Goal: Feedback & Contribution: Submit feedback/report problem

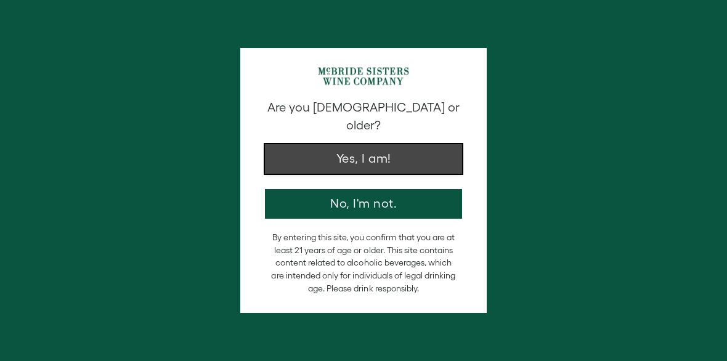
click at [295, 149] on button "Yes, I am!" at bounding box center [363, 159] width 197 height 30
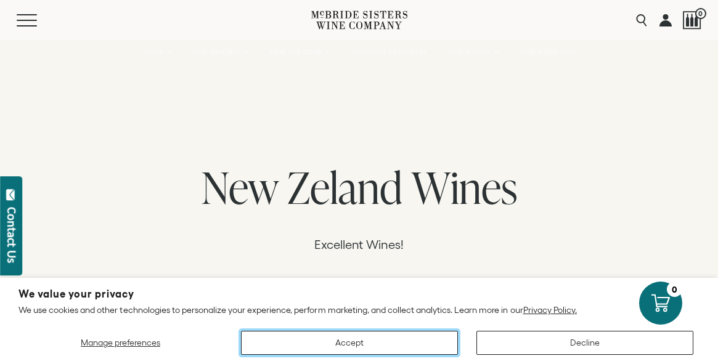
click at [425, 341] on button "Accept" at bounding box center [349, 343] width 217 height 24
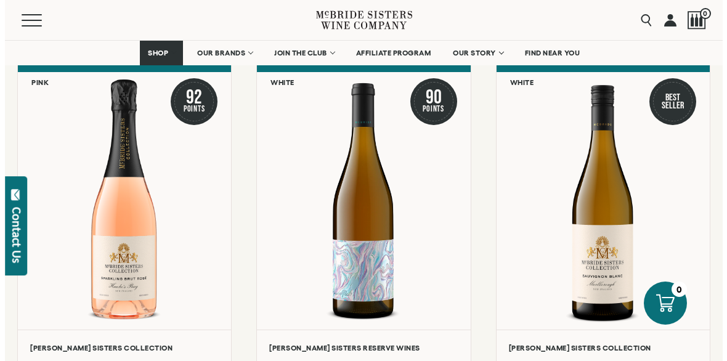
scroll to position [219, 0]
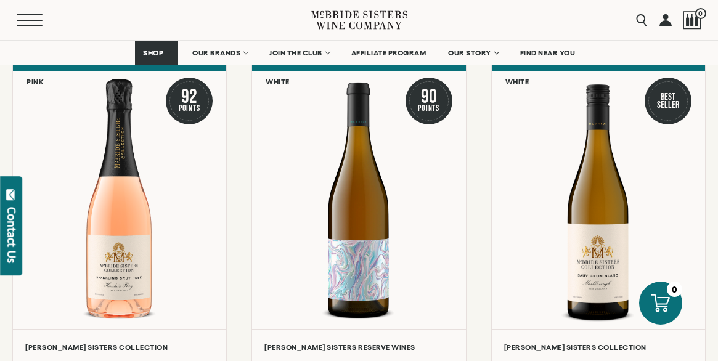
click at [24, 15] on button "Menu" at bounding box center [39, 20] width 44 height 12
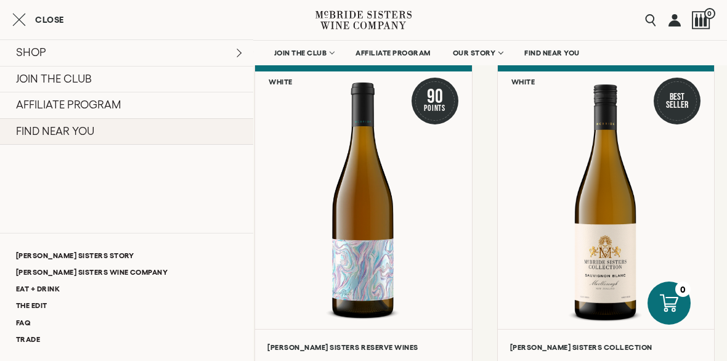
click at [53, 140] on link "FIND NEAR YOU" at bounding box center [126, 131] width 253 height 27
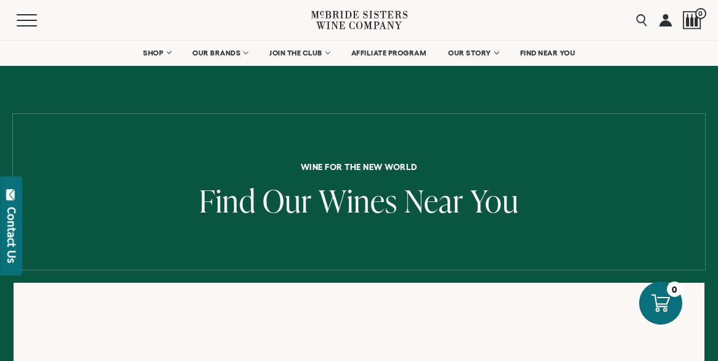
click at [11, 215] on div "Contact Us" at bounding box center [12, 235] width 12 height 56
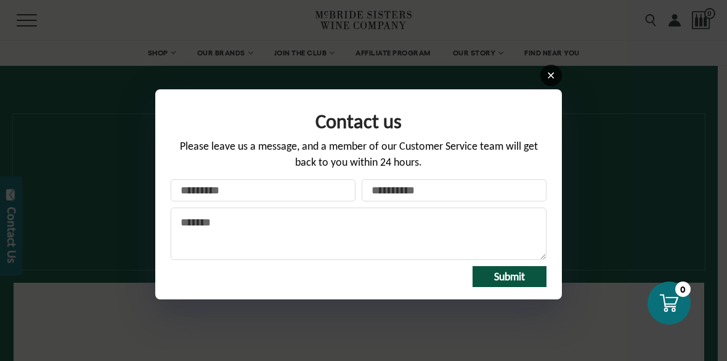
click at [549, 73] on icon at bounding box center [551, 76] width 6 height 6
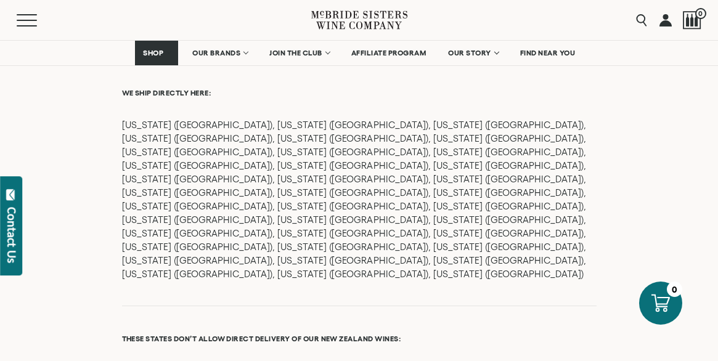
scroll to position [2015, 0]
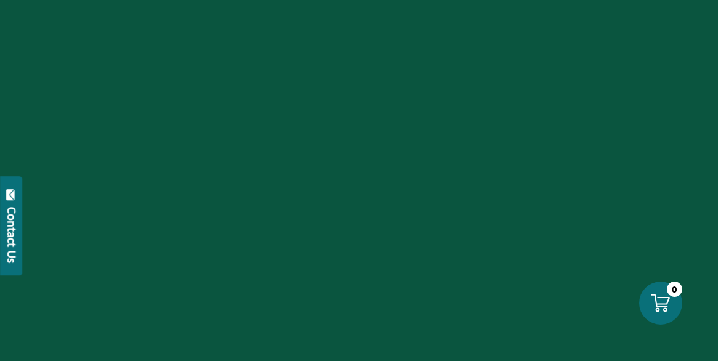
scroll to position [220, 0]
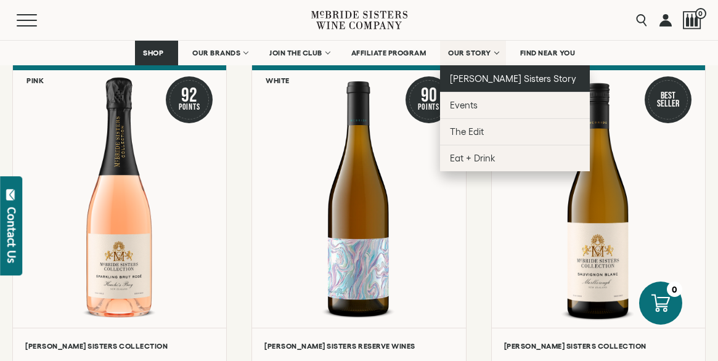
click at [498, 75] on span "[PERSON_NAME] Sisters Story" at bounding box center [513, 78] width 126 height 10
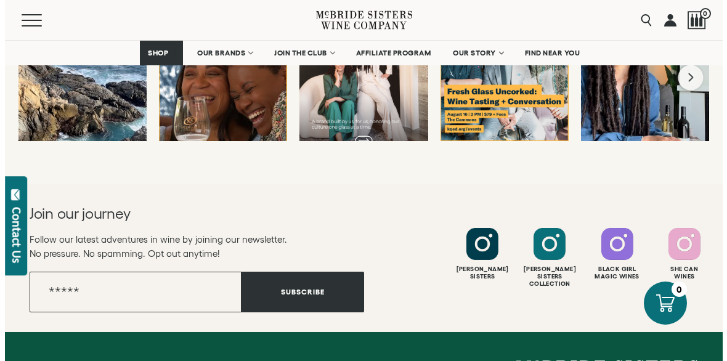
scroll to position [6827, 0]
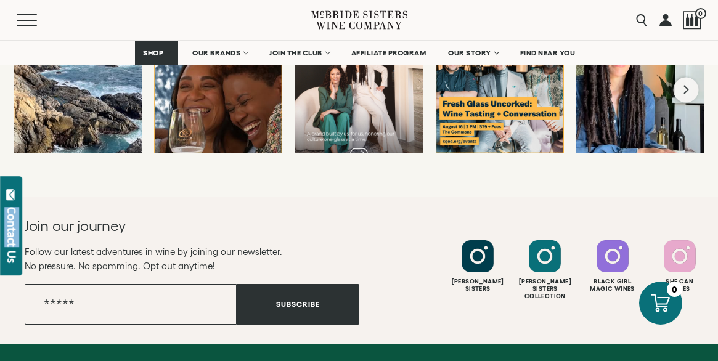
click at [7, 242] on div "Contact Us" at bounding box center [12, 235] width 12 height 56
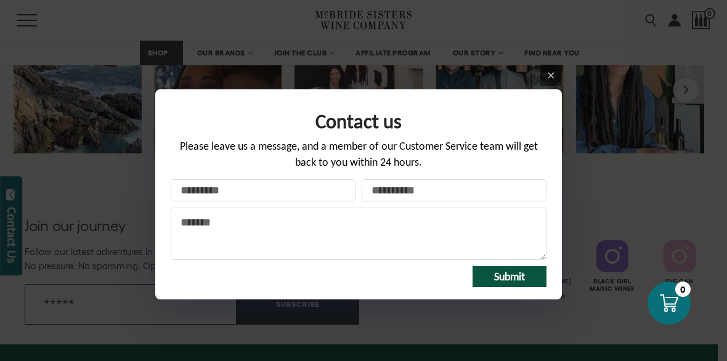
click at [220, 191] on input "Your name" at bounding box center [263, 190] width 185 height 22
type input "**********"
click at [203, 233] on textarea "Message" at bounding box center [359, 234] width 376 height 52
paste textarea "**********"
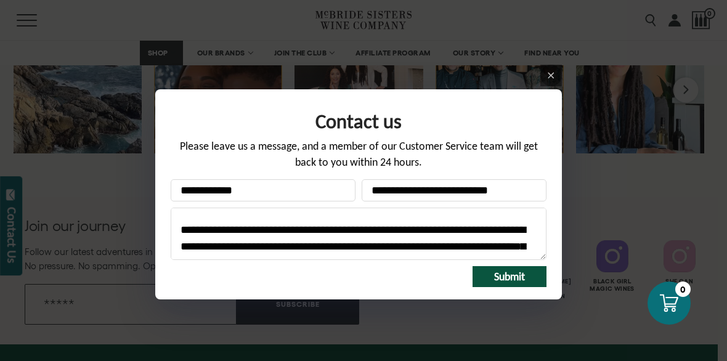
scroll to position [0, 0]
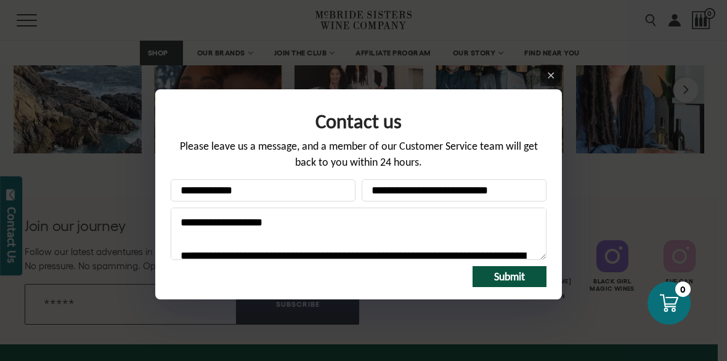
drag, startPoint x: 280, startPoint y: 224, endPoint x: 255, endPoint y: 222, distance: 24.8
click at [255, 222] on textarea "Message" at bounding box center [359, 234] width 376 height 52
click at [181, 222] on textarea "Message" at bounding box center [359, 234] width 376 height 52
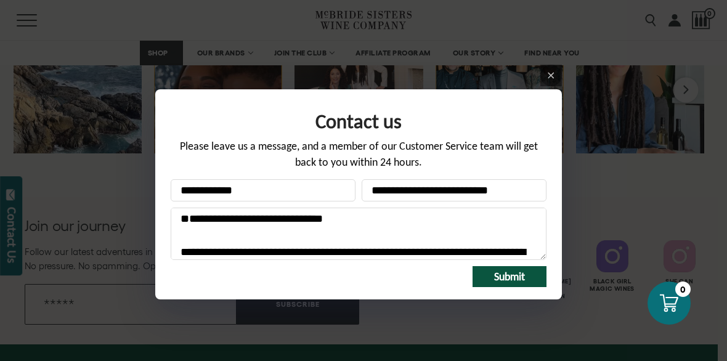
click at [189, 216] on textarea "Message" at bounding box center [359, 234] width 376 height 52
paste textarea "**********"
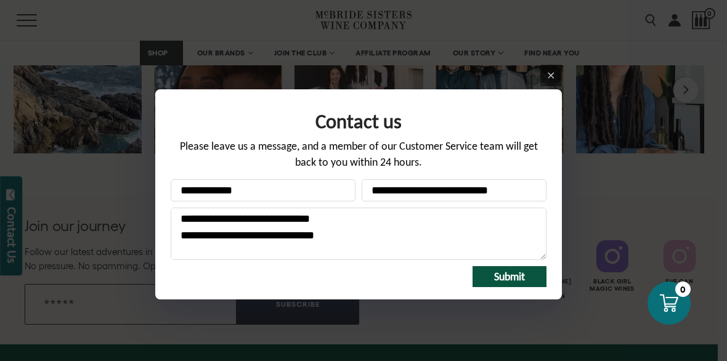
scroll to position [0, 0]
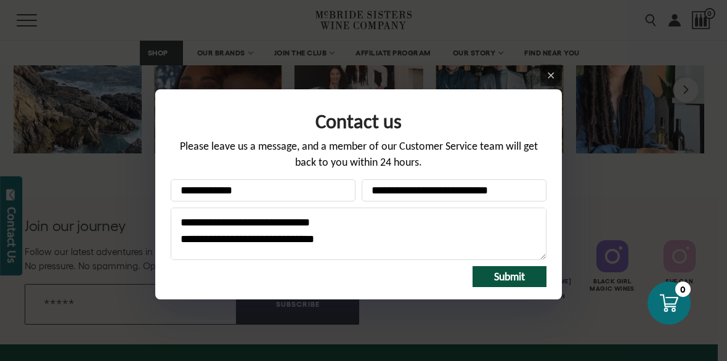
type textarea "**********"
click at [510, 280] on span "Submit" at bounding box center [509, 277] width 31 height 14
